Goal: Information Seeking & Learning: Learn about a topic

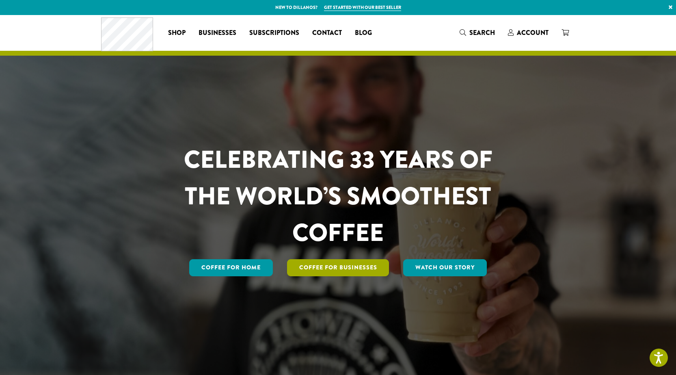
click at [318, 266] on link "Coffee For Businesses" at bounding box center [338, 267] width 102 height 17
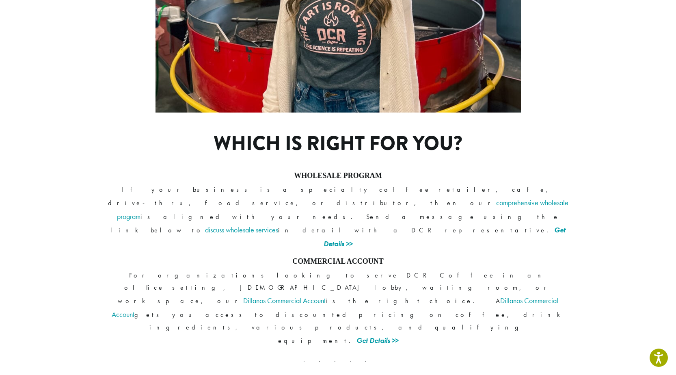
scroll to position [571, 0]
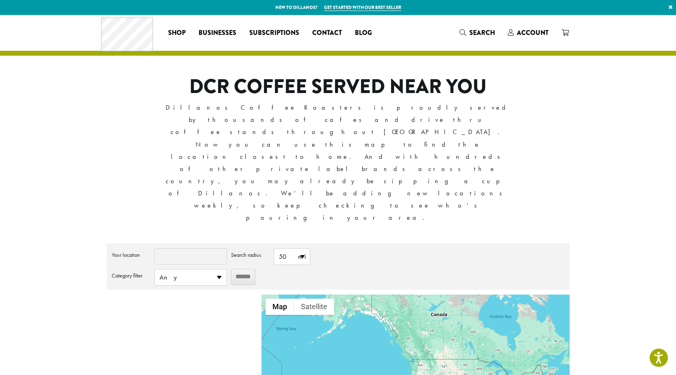
click at [184, 248] on input "Your location" at bounding box center [190, 256] width 73 height 16
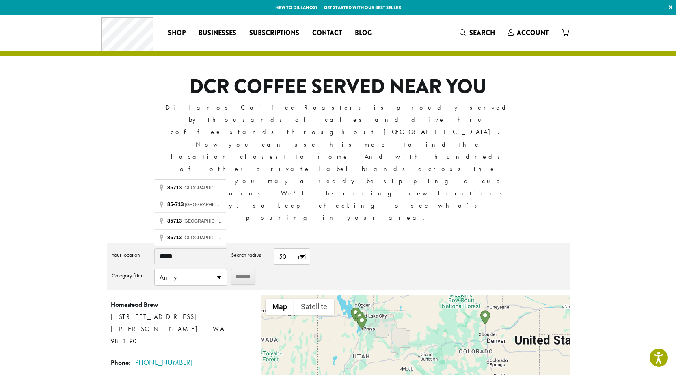
type input "*****"
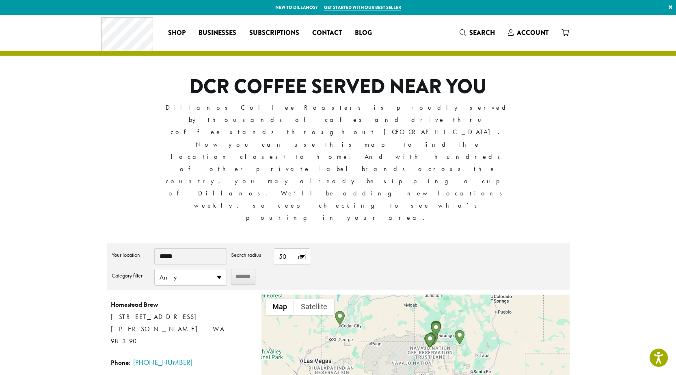
drag, startPoint x: 361, startPoint y: 313, endPoint x: 365, endPoint y: 239, distance: 74.4
click at [365, 294] on div at bounding box center [415, 365] width 308 height 142
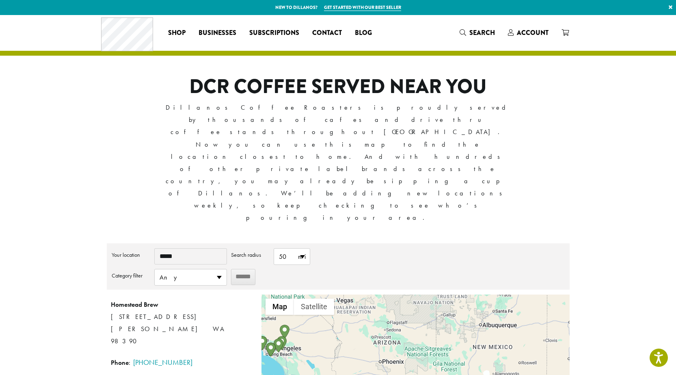
drag, startPoint x: 343, startPoint y: 296, endPoint x: 365, endPoint y: 234, distance: 65.8
click at [365, 294] on div at bounding box center [415, 365] width 308 height 142
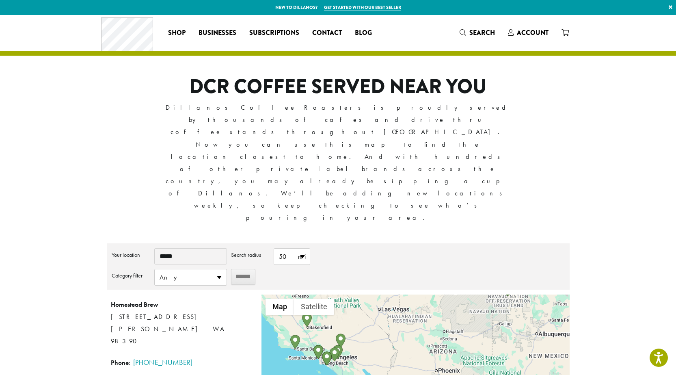
drag, startPoint x: 306, startPoint y: 259, endPoint x: 362, endPoint y: 269, distance: 57.3
click at [362, 294] on div at bounding box center [415, 365] width 308 height 142
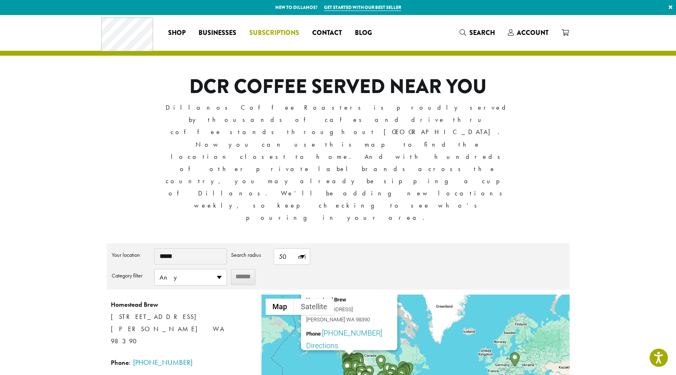
click at [268, 31] on span "Subscriptions" at bounding box center [274, 33] width 50 height 10
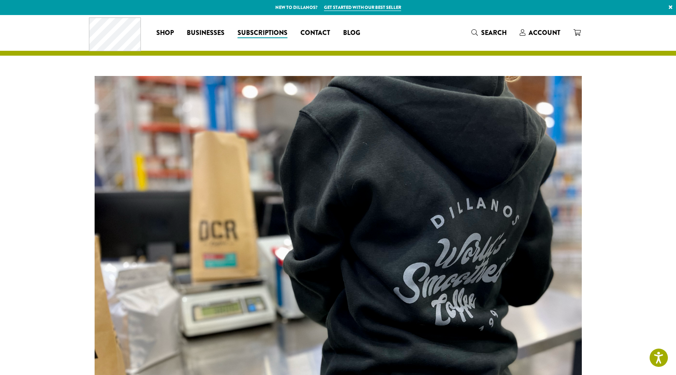
click at [349, 8] on link "Get started with our best seller" at bounding box center [362, 7] width 77 height 7
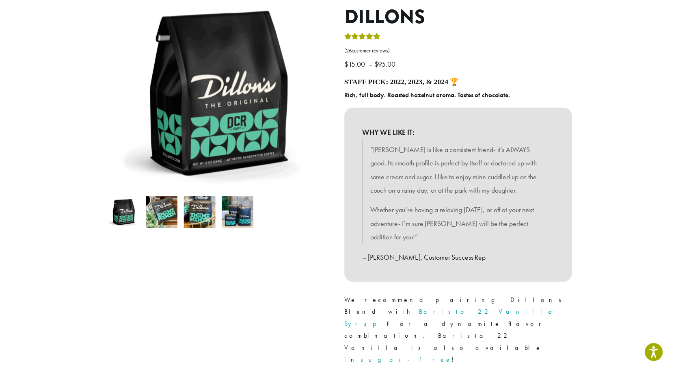
scroll to position [162, 0]
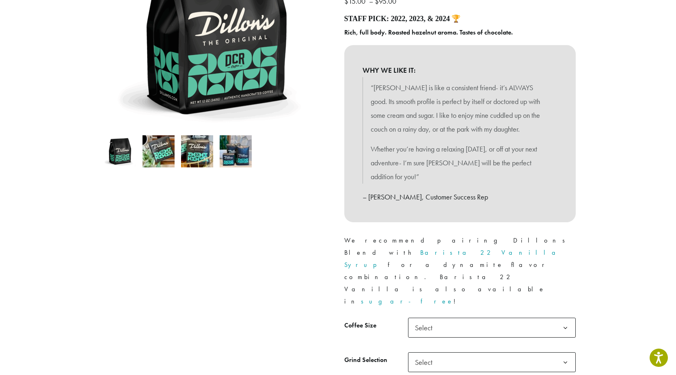
click at [429, 320] on span "Select" at bounding box center [426, 328] width 29 height 16
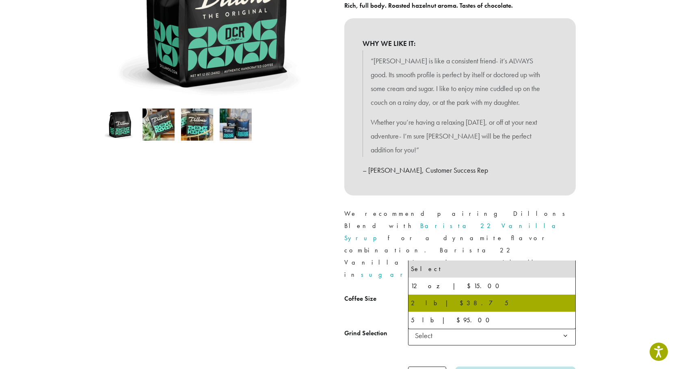
scroll to position [244, 0]
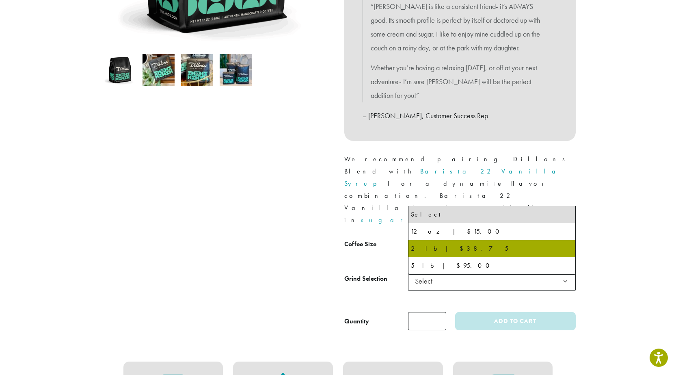
click at [387, 312] on div "Quantity Dillons quantity * Add to cart" at bounding box center [459, 321] width 231 height 18
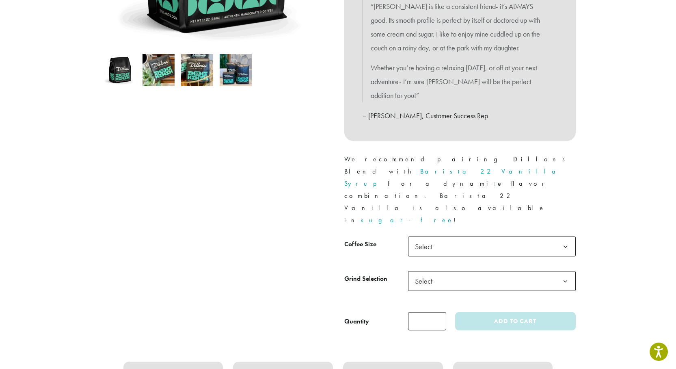
click at [428, 273] on span "Select" at bounding box center [426, 281] width 29 height 16
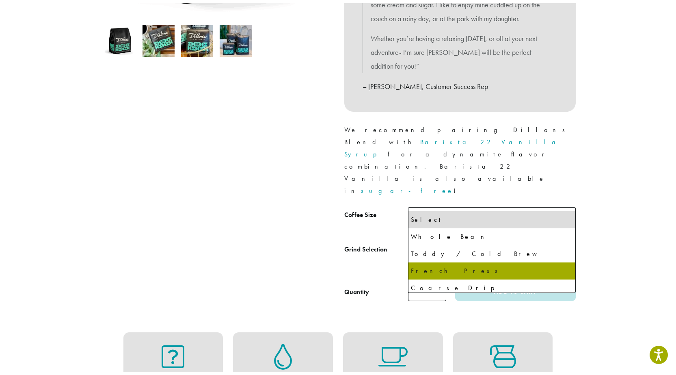
scroll to position [325, 0]
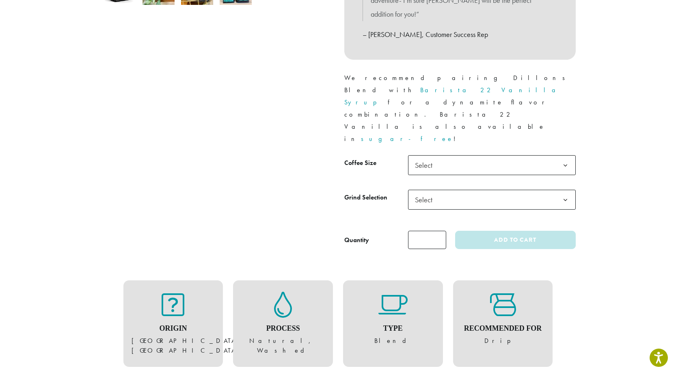
click at [353, 255] on div "Origin Central & South Americas, Pacific Islands Process Natural, Washed Type B…" at bounding box center [338, 323] width 475 height 136
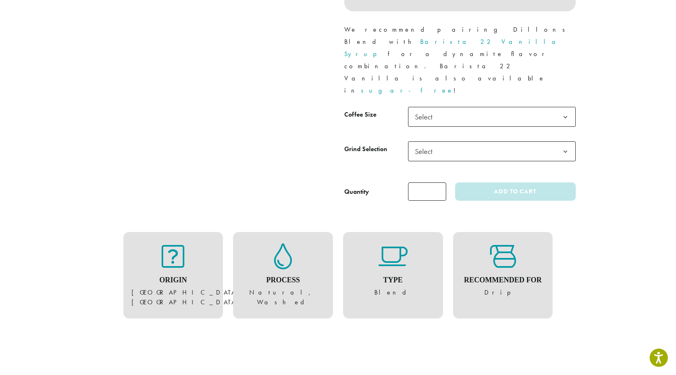
scroll to position [487, 0]
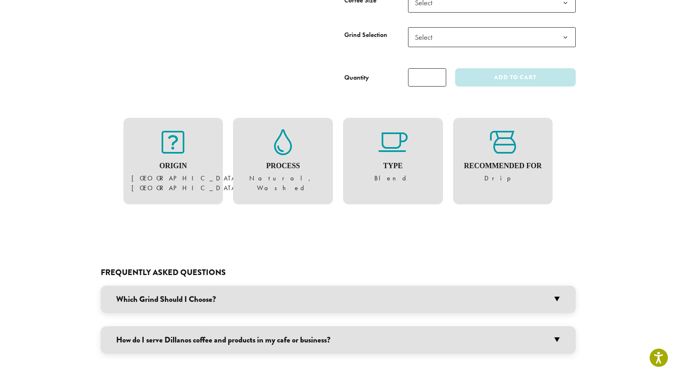
click at [221, 285] on h3 "Which Grind Should I Choose?" at bounding box center [338, 299] width 475 height 28
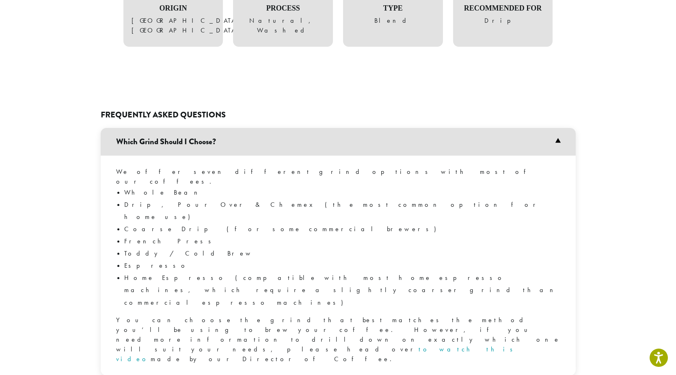
scroll to position [650, 0]
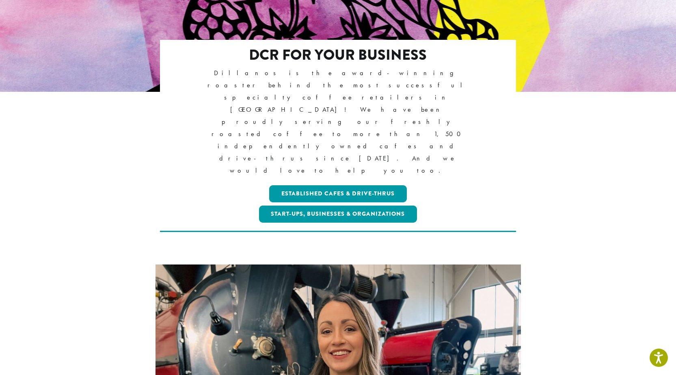
scroll to position [162, 0]
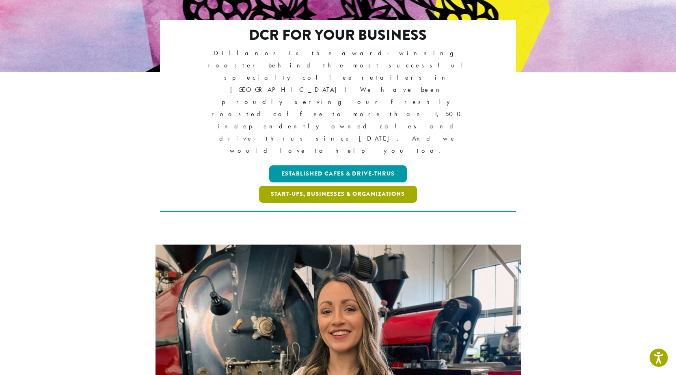
click at [354, 186] on link "Start-ups, Businesses & Organizations" at bounding box center [338, 194] width 158 height 17
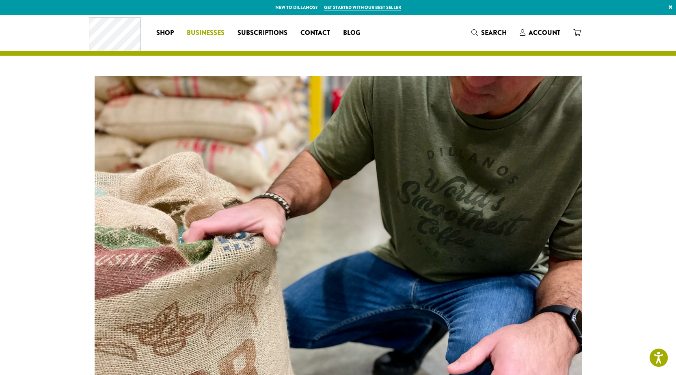
click at [205, 35] on span "Businesses" at bounding box center [206, 33] width 38 height 10
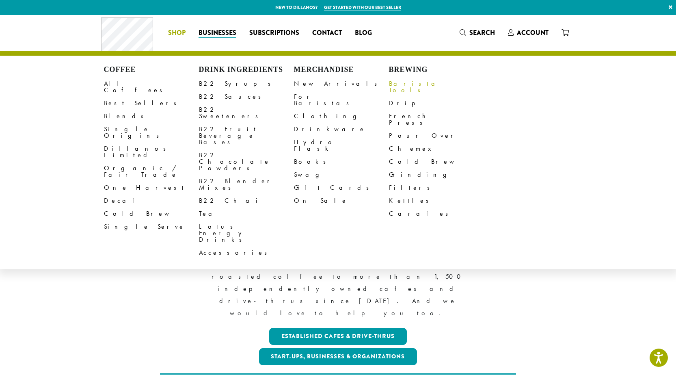
click at [405, 84] on link "Barista Tools" at bounding box center [436, 86] width 95 height 19
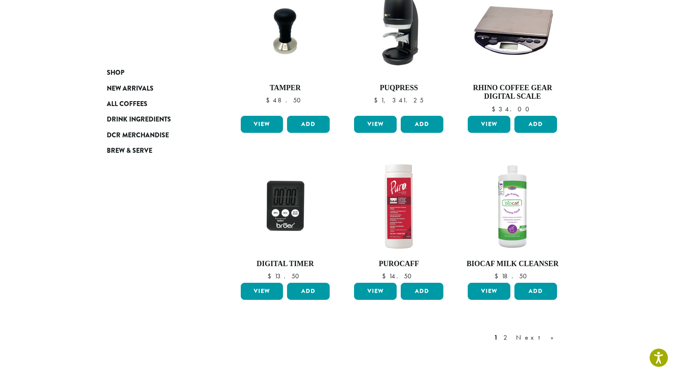
scroll to position [528, 0]
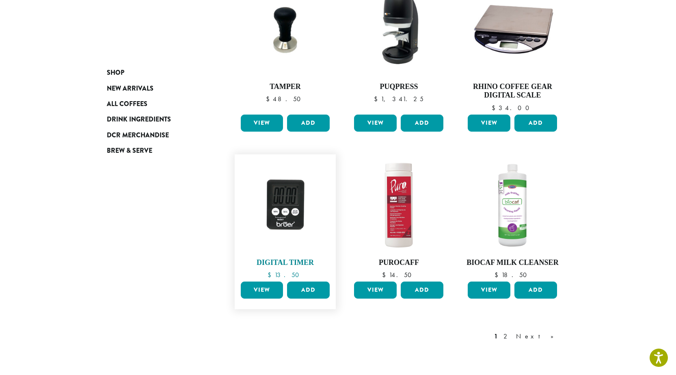
click at [281, 200] on img at bounding box center [284, 204] width 93 height 93
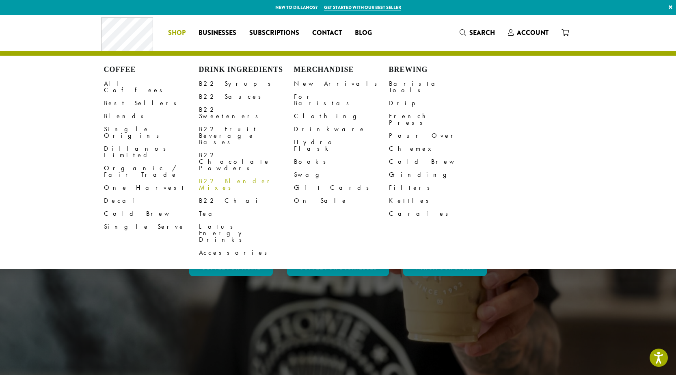
click at [225, 175] on link "B22 Blender Mixes" at bounding box center [246, 184] width 95 height 19
